Goal: Information Seeking & Learning: Obtain resource

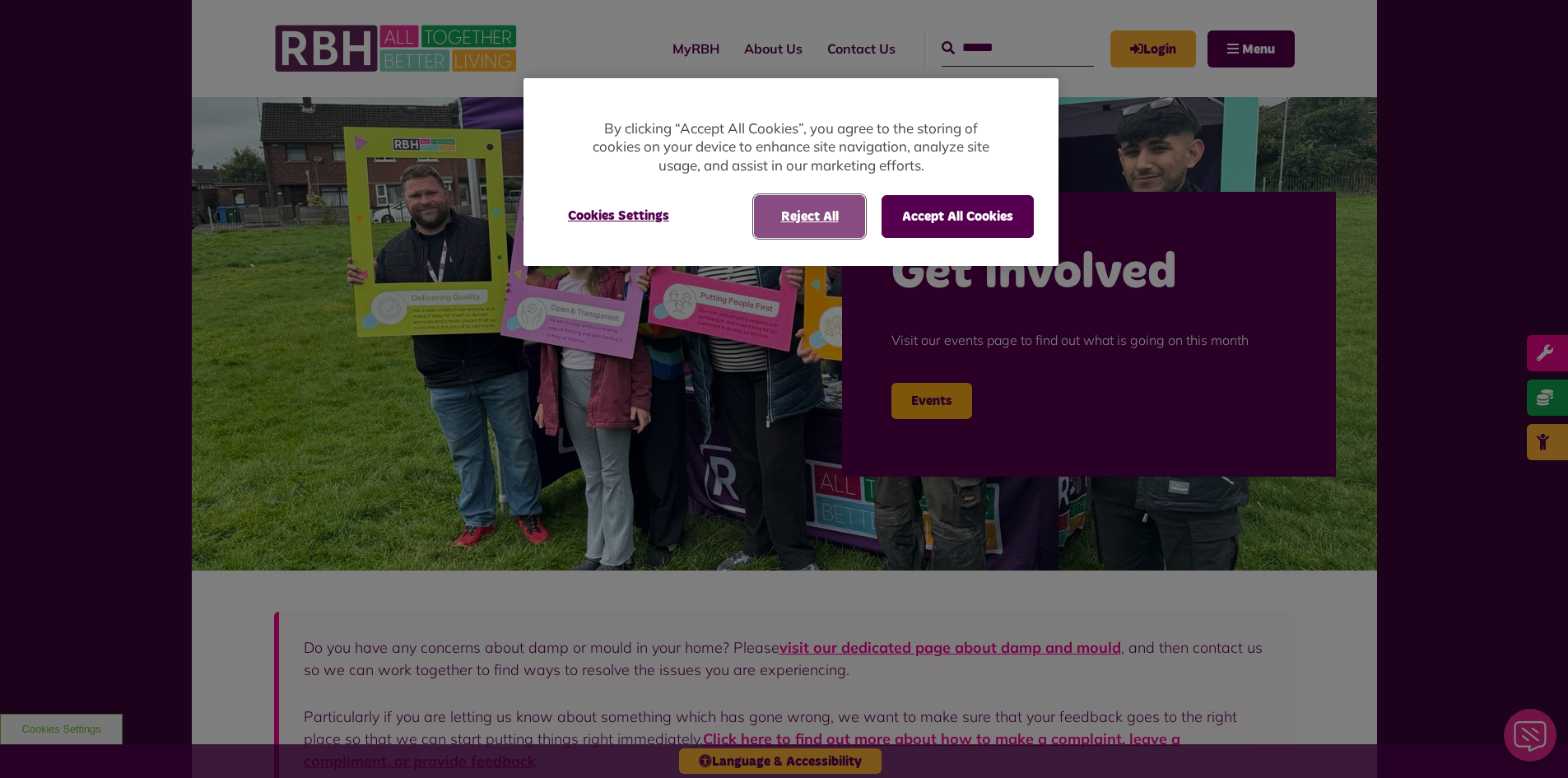
drag, startPoint x: 843, startPoint y: 211, endPoint x: 827, endPoint y: 213, distance: 16.1
click at [831, 214] on button "Reject All" at bounding box center [809, 217] width 111 height 43
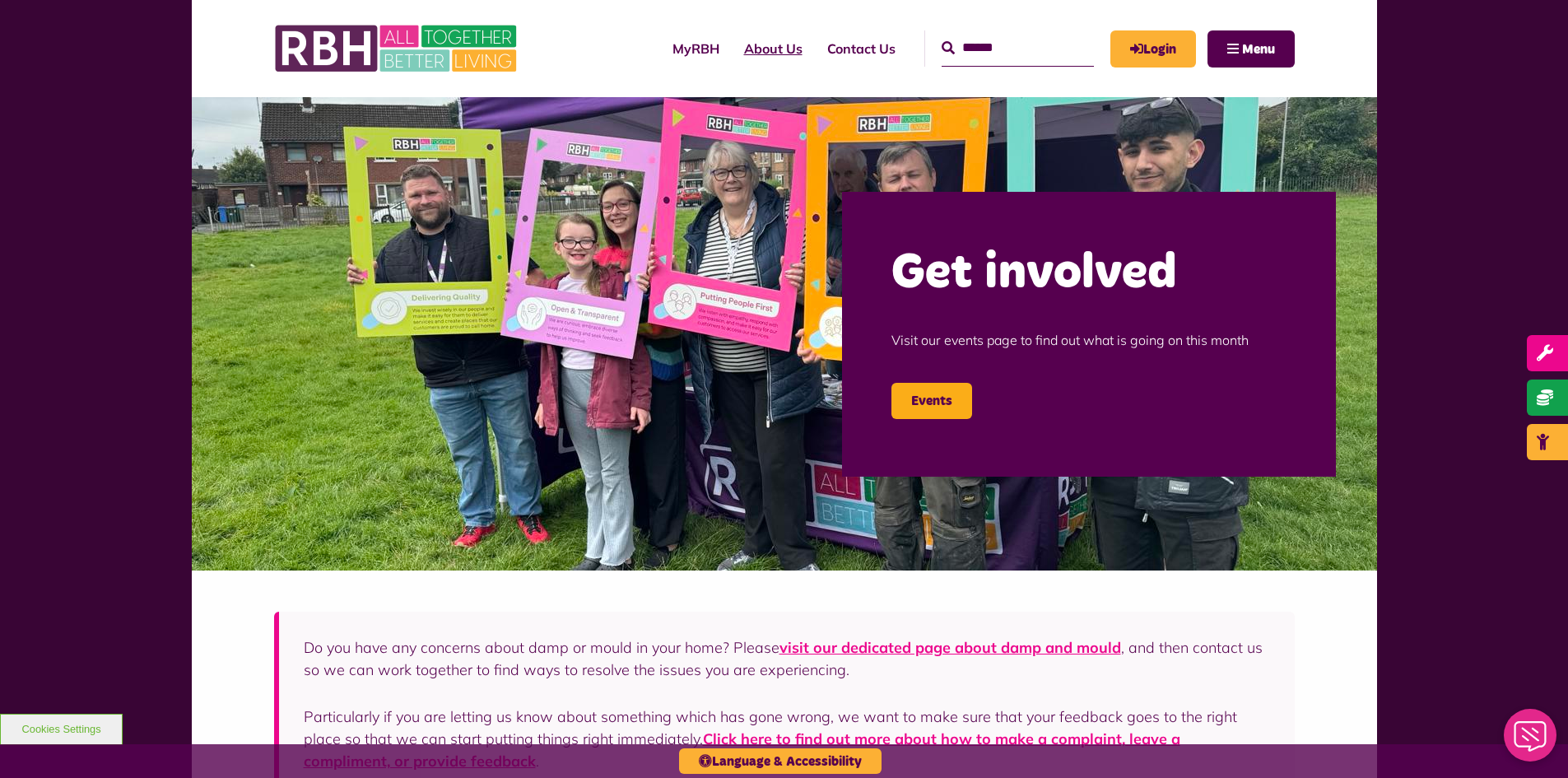
click at [744, 32] on link "About Us" at bounding box center [772, 48] width 83 height 45
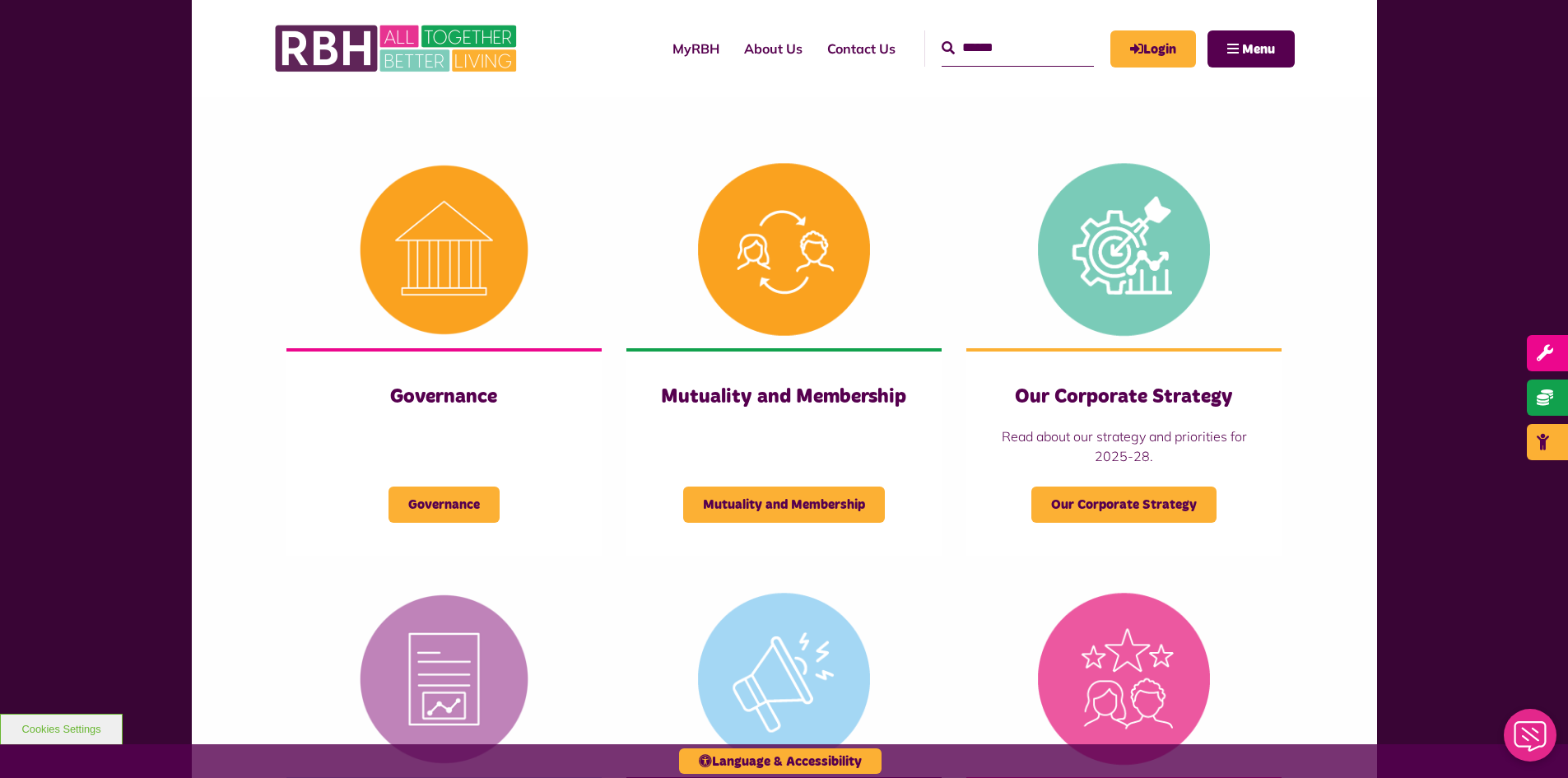
scroll to position [741, 0]
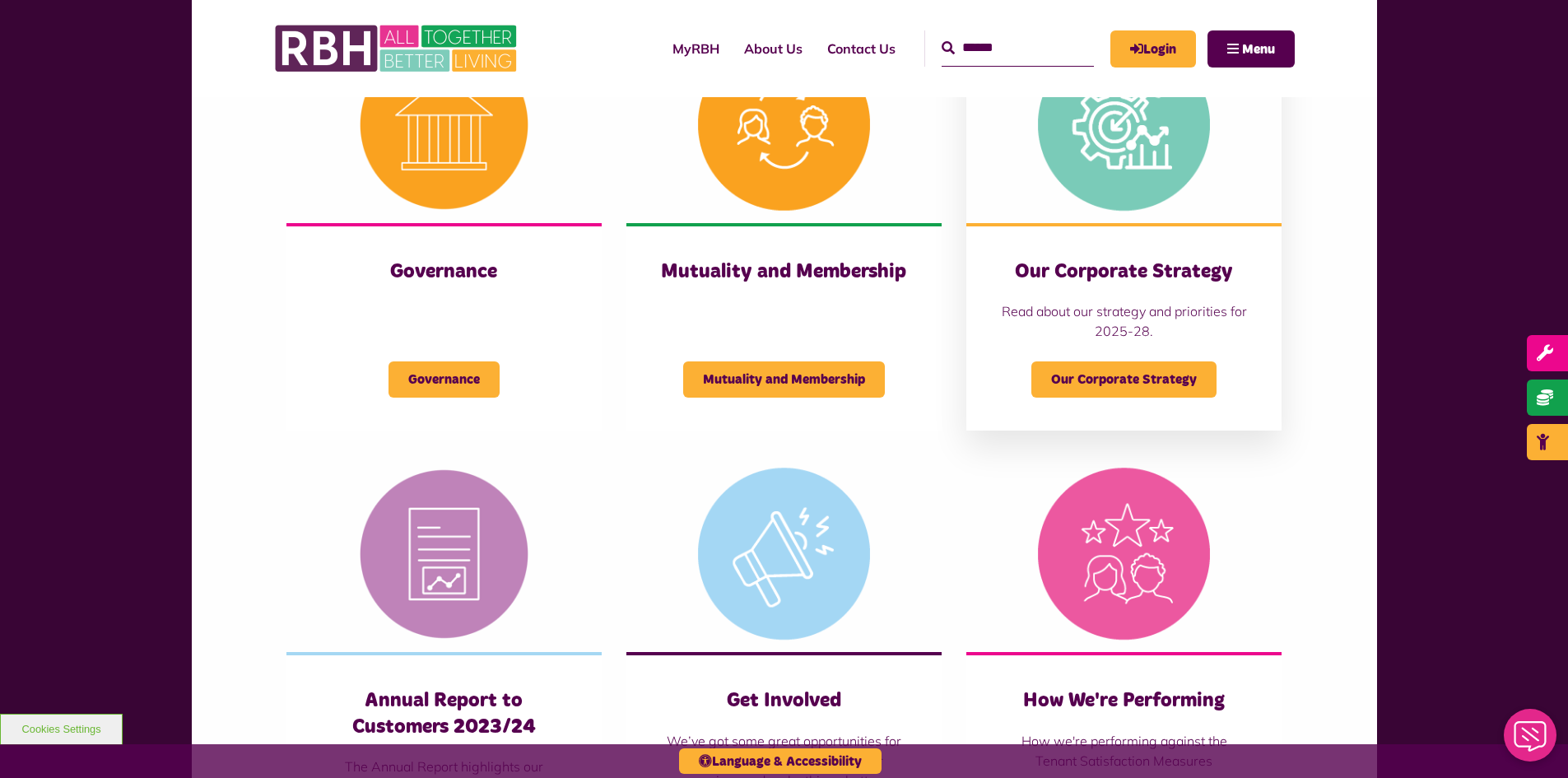
click at [1039, 318] on p "Read about our strategy and priorities for 2025-28." at bounding box center [1124, 321] width 249 height 39
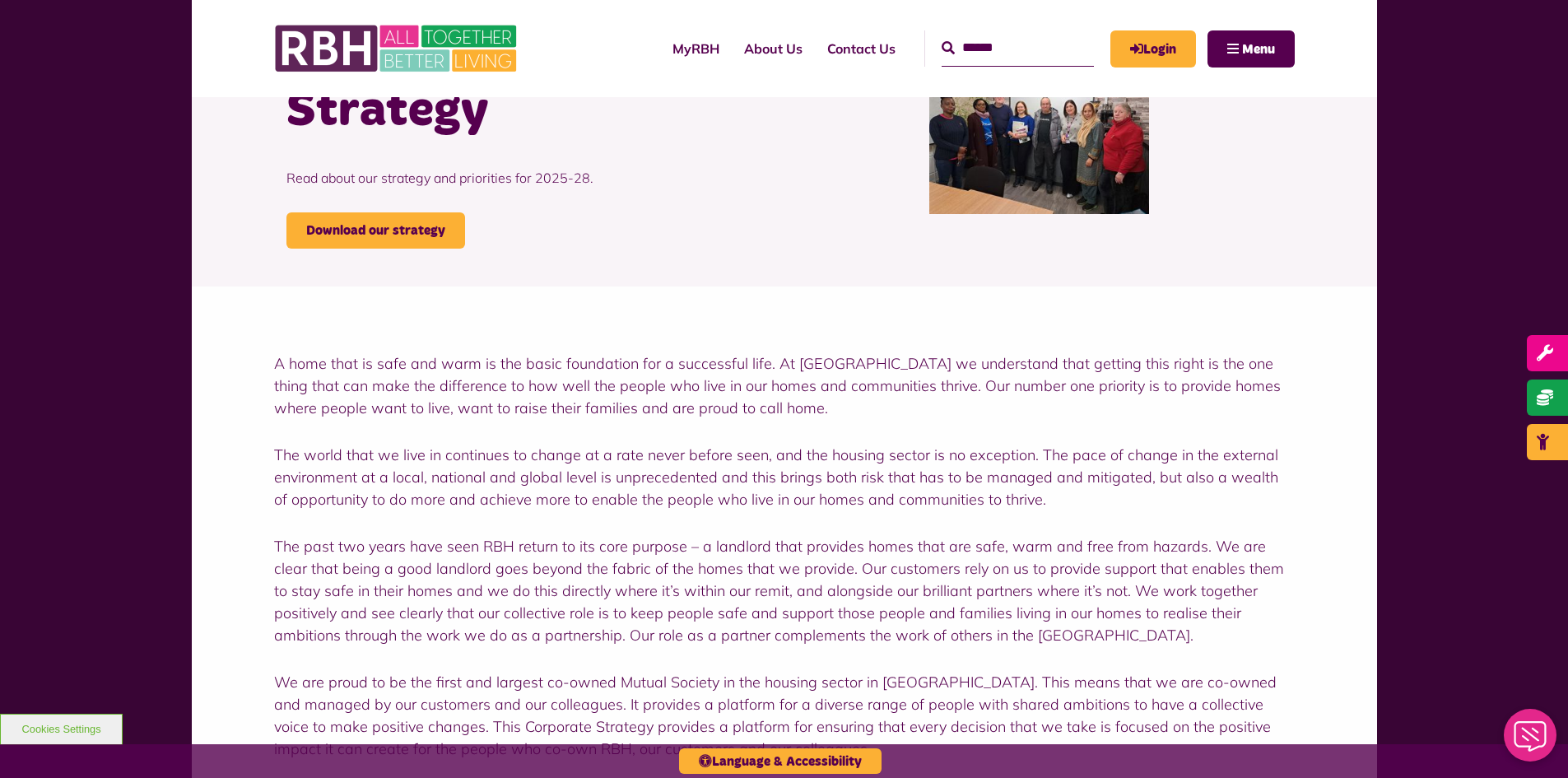
scroll to position [165, 0]
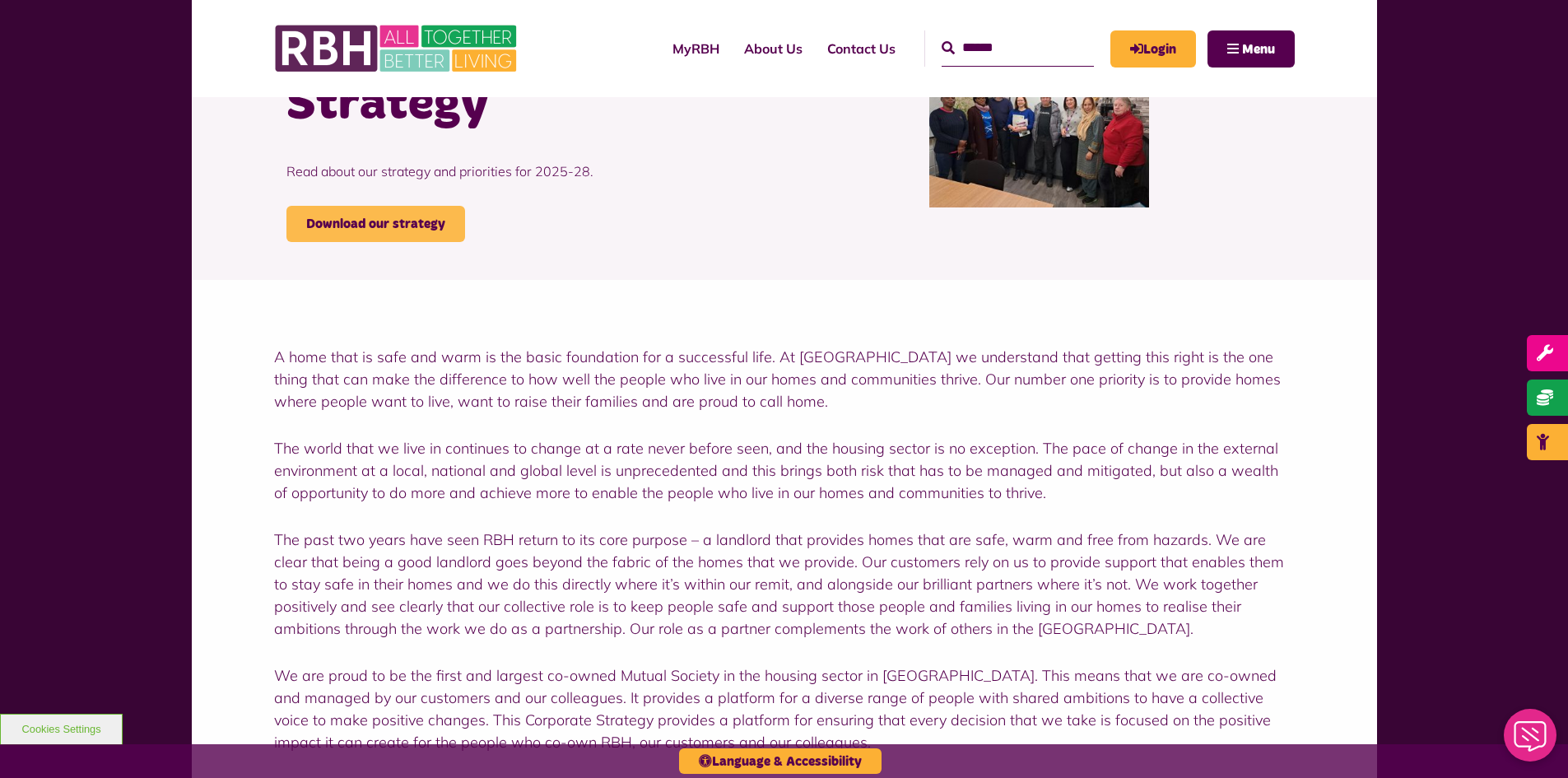
click at [344, 226] on link "Download our strategy" at bounding box center [376, 223] width 179 height 36
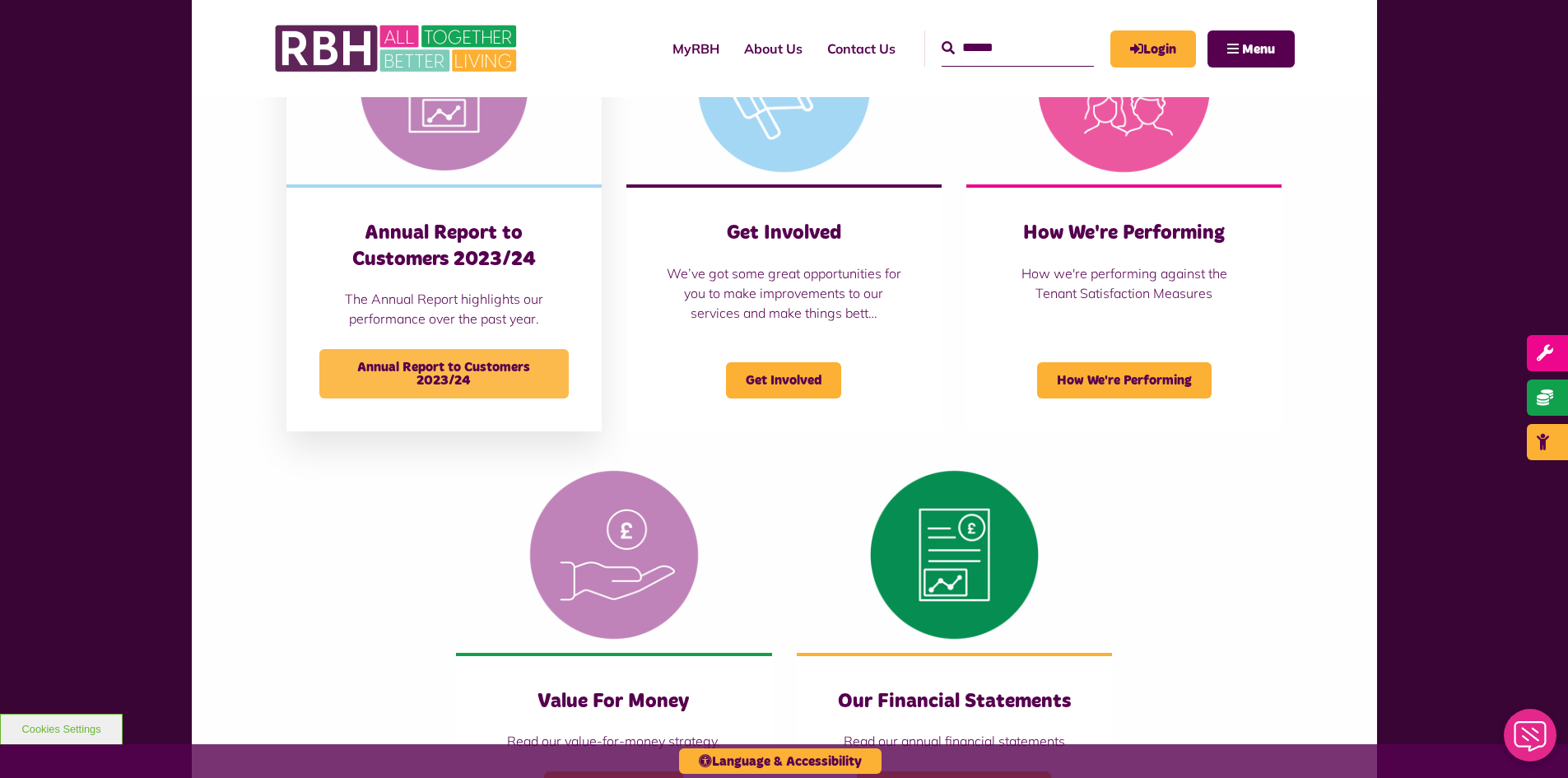
scroll to position [1317, 0]
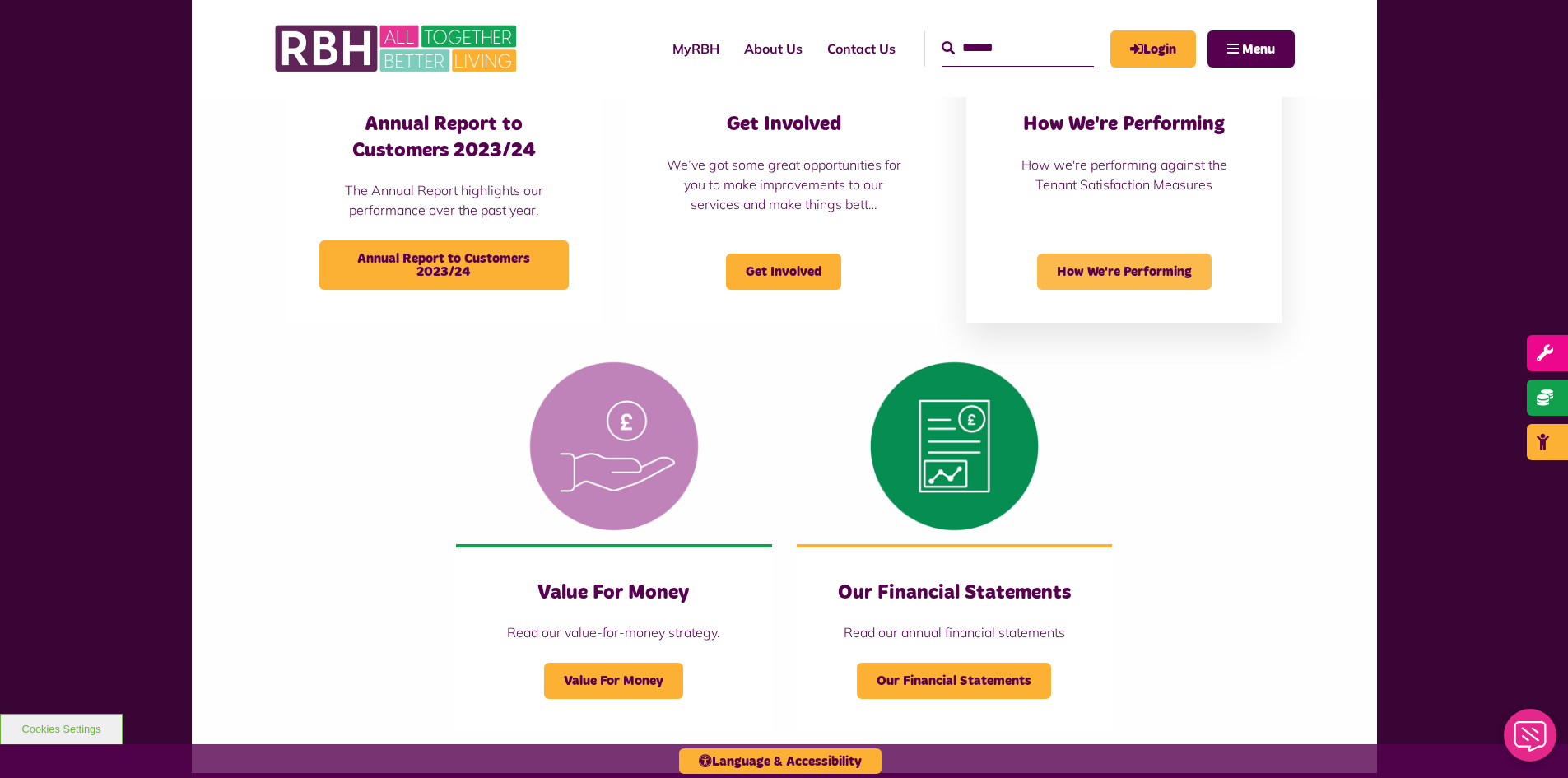
click at [1092, 275] on span "How We're Performing" at bounding box center [1125, 271] width 175 height 36
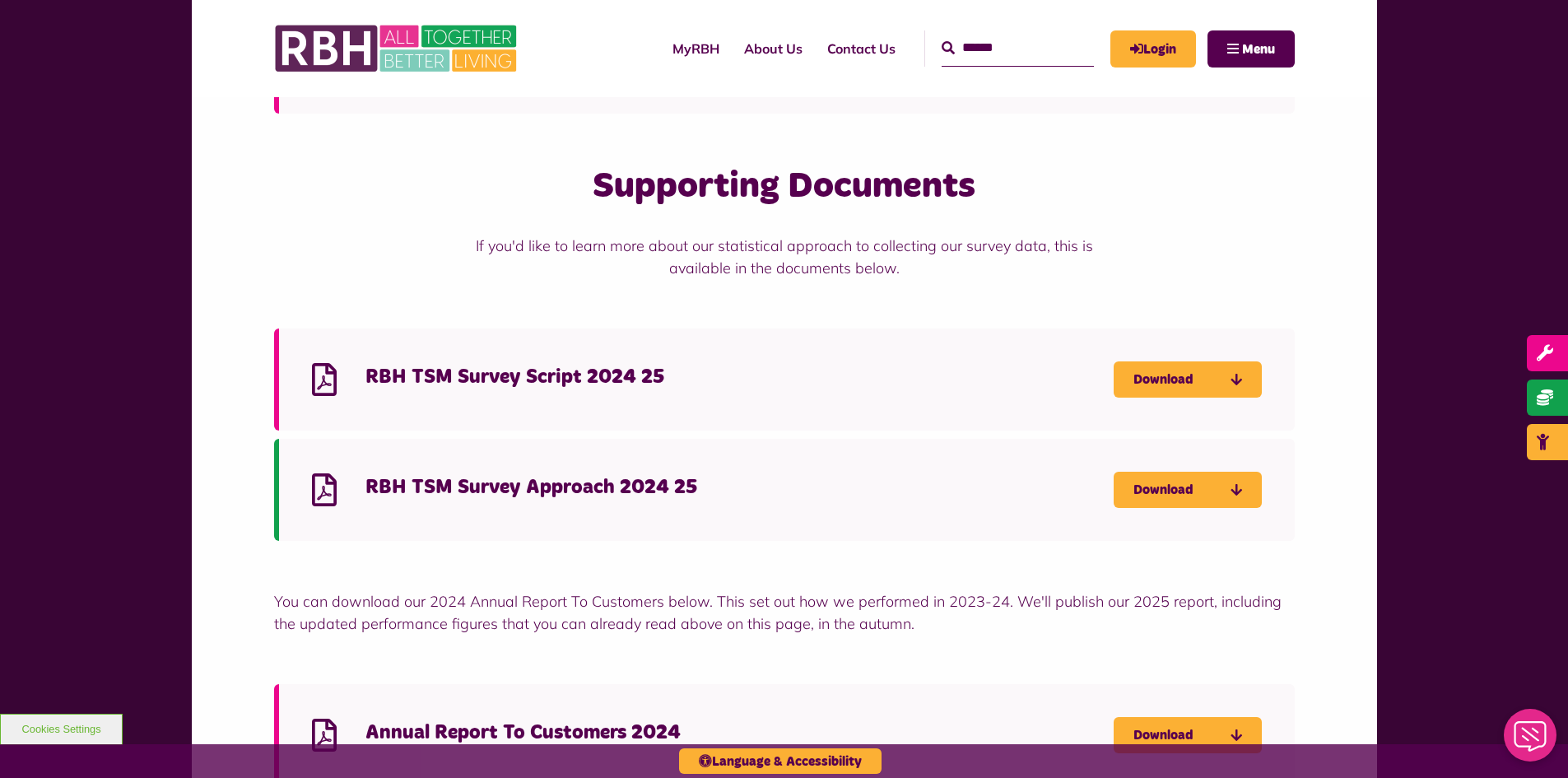
scroll to position [2305, 0]
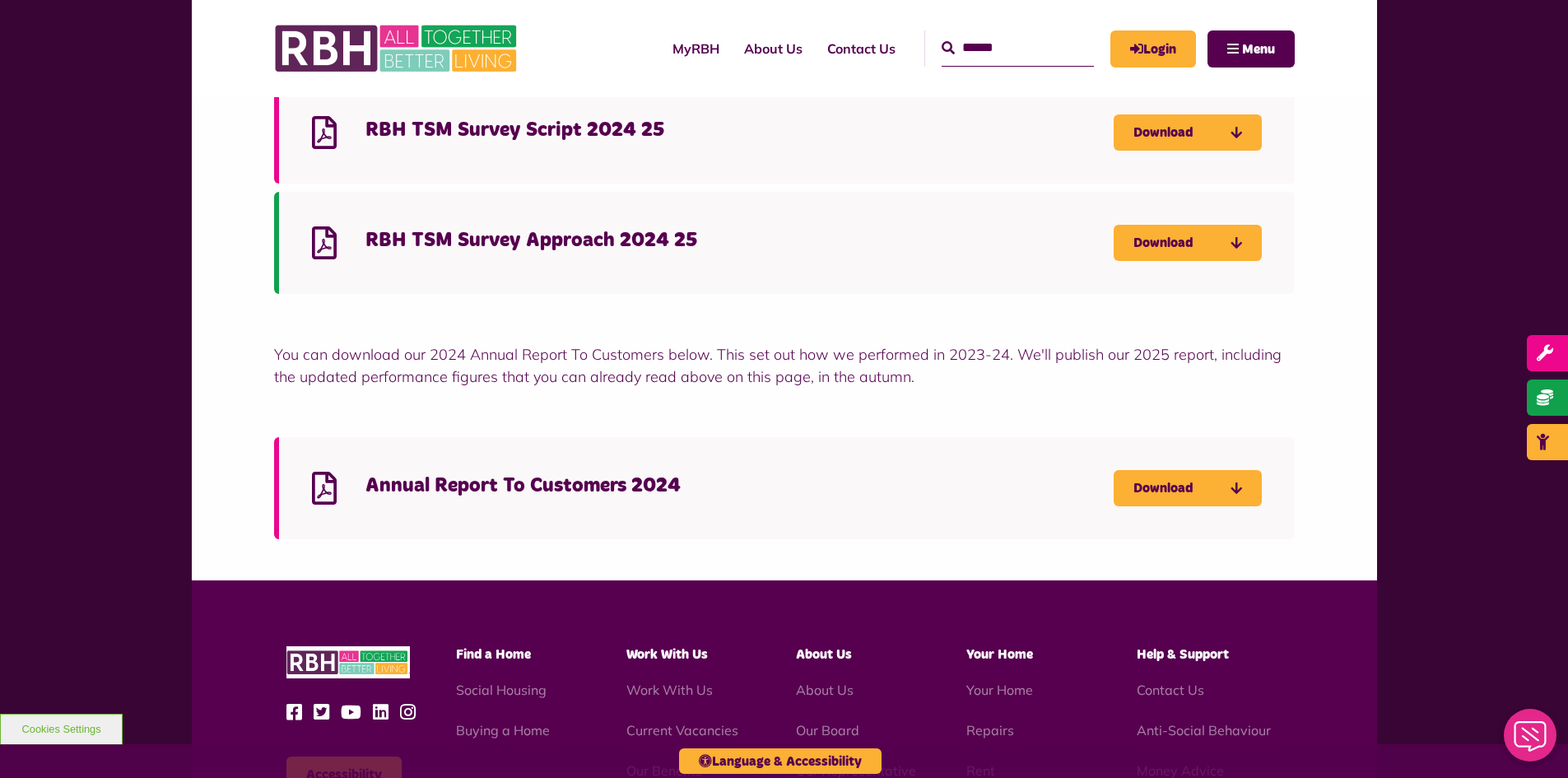
click at [1001, 500] on div "Annual Report To Customers 2024" at bounding box center [713, 489] width 802 height 30
click at [1225, 487] on link "Download" at bounding box center [1187, 488] width 148 height 36
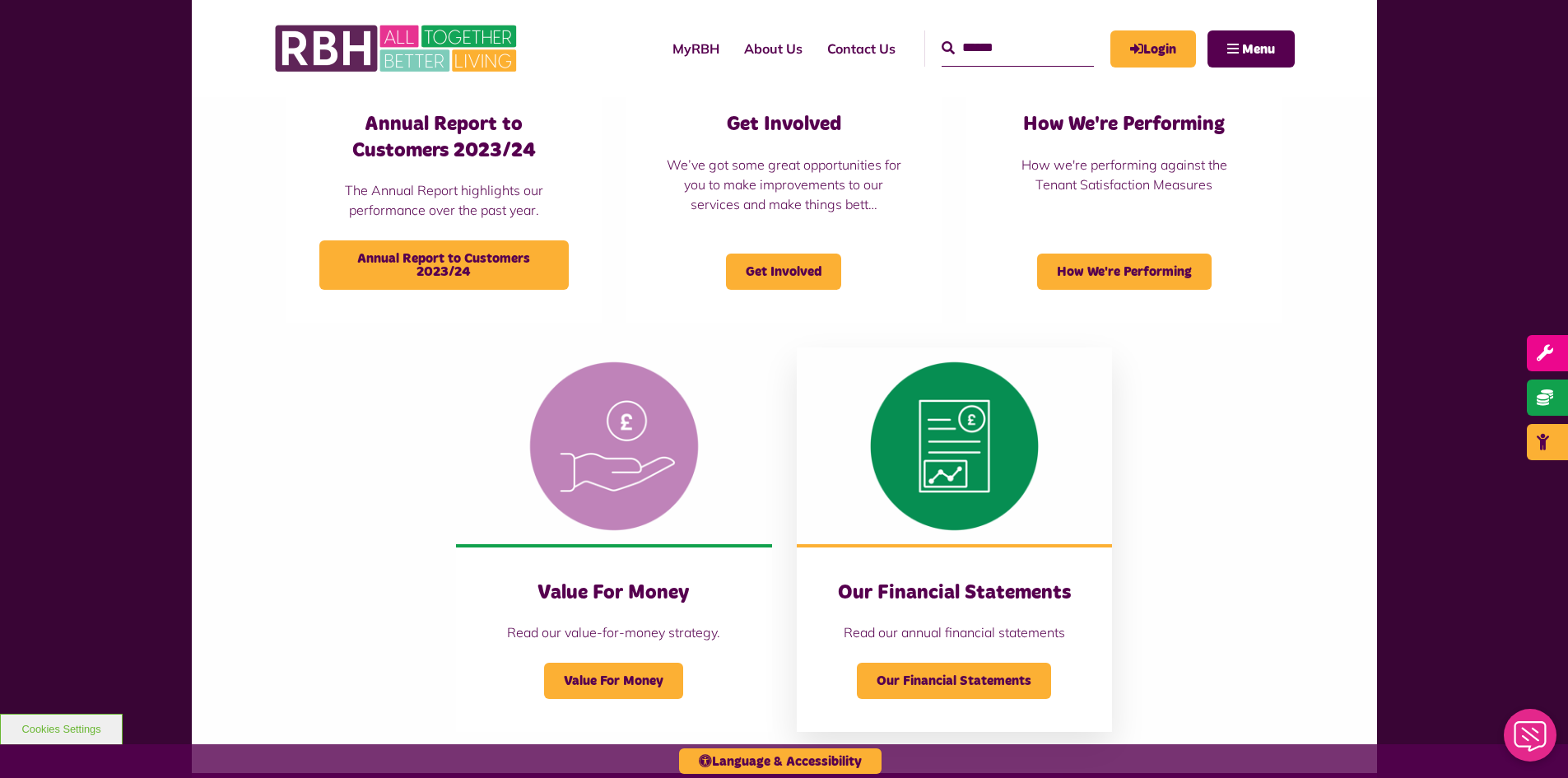
click at [924, 660] on div "Our Financial Statements" at bounding box center [955, 670] width 249 height 57
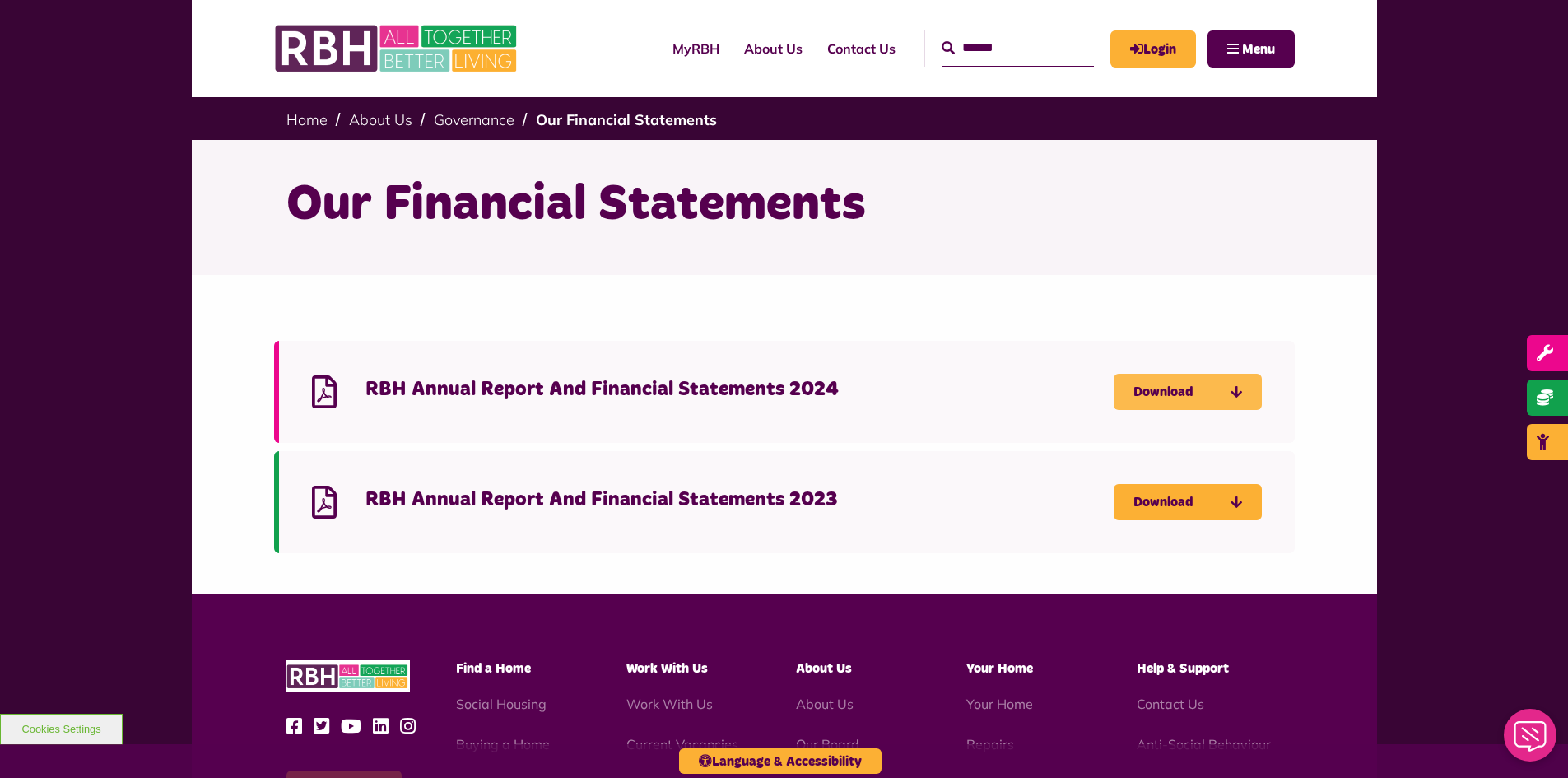
click at [1127, 399] on link "Download" at bounding box center [1187, 392] width 148 height 36
click at [1181, 507] on link "Download" at bounding box center [1187, 502] width 148 height 36
